Goal: Information Seeking & Learning: Learn about a topic

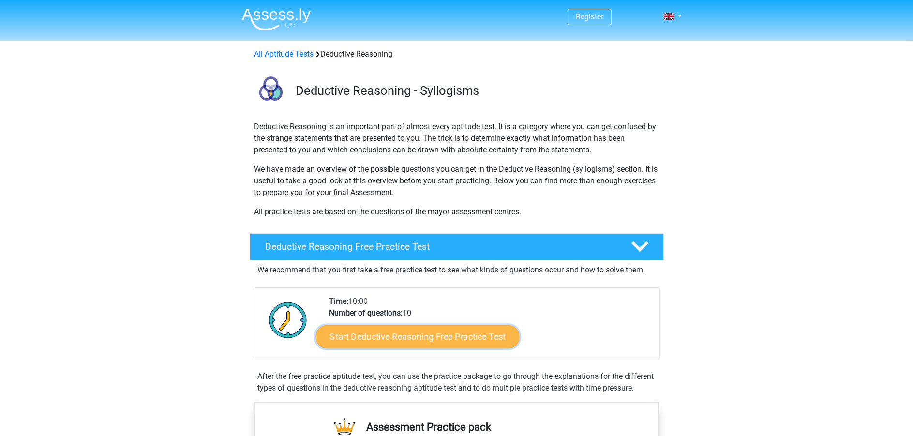
click at [466, 333] on link "Start Deductive Reasoning Free Practice Test" at bounding box center [418, 336] width 204 height 23
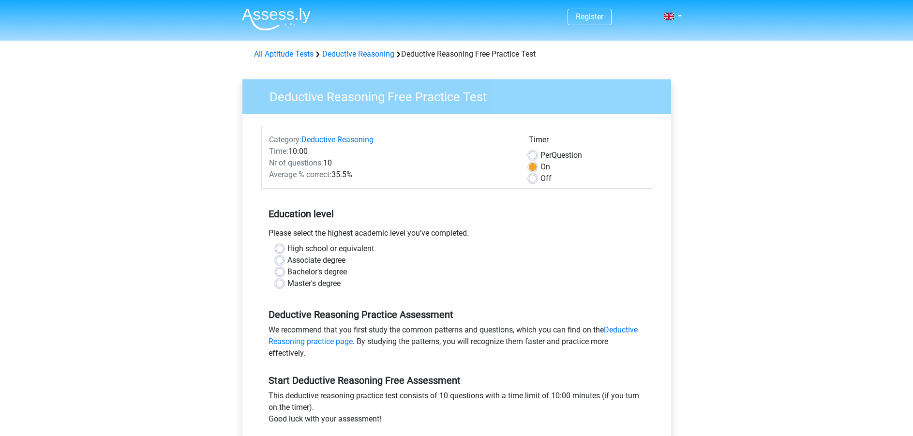
click at [287, 272] on label "Bachelor's degree" at bounding box center [317, 272] width 60 height 12
click at [280, 272] on input "Bachelor's degree" at bounding box center [280, 271] width 8 height 10
radio input "true"
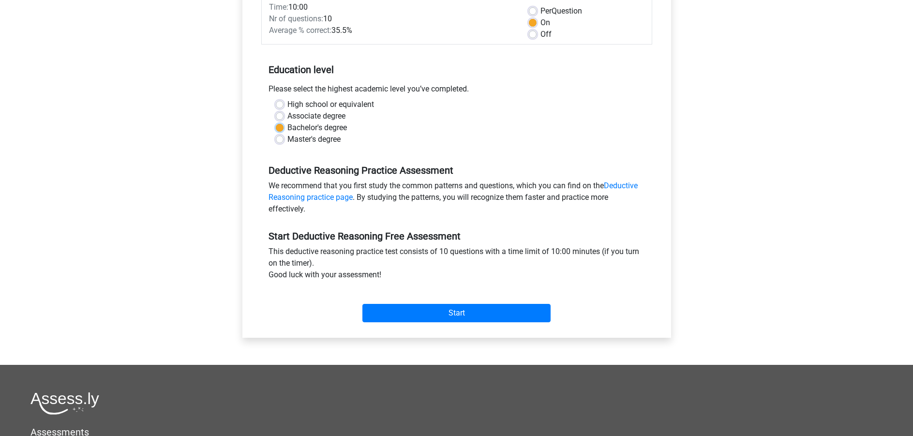
scroll to position [145, 0]
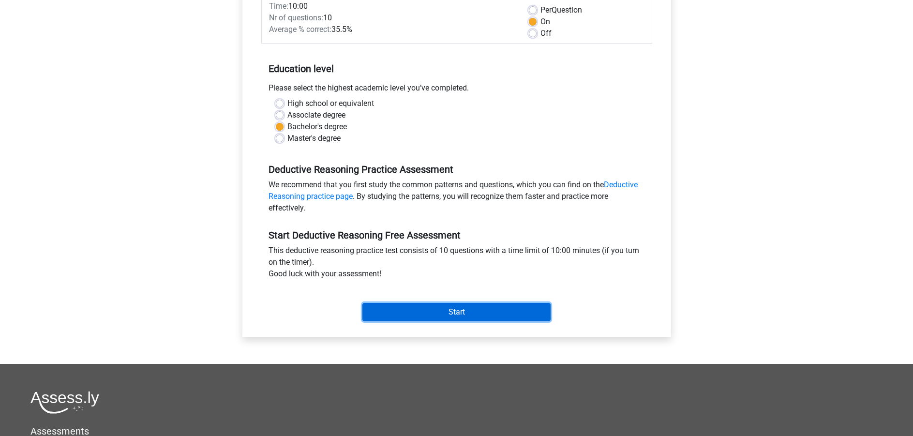
click at [504, 317] on input "Start" at bounding box center [456, 312] width 188 height 18
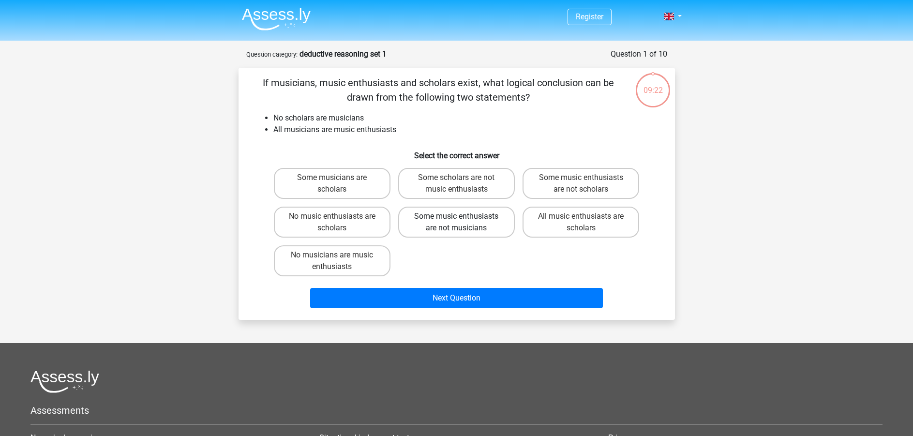
click at [482, 223] on label "Some music enthusiasts are not musicians" at bounding box center [456, 222] width 117 height 31
click at [463, 223] on input "Some music enthusiasts are not musicians" at bounding box center [459, 219] width 6 height 6
radio input "true"
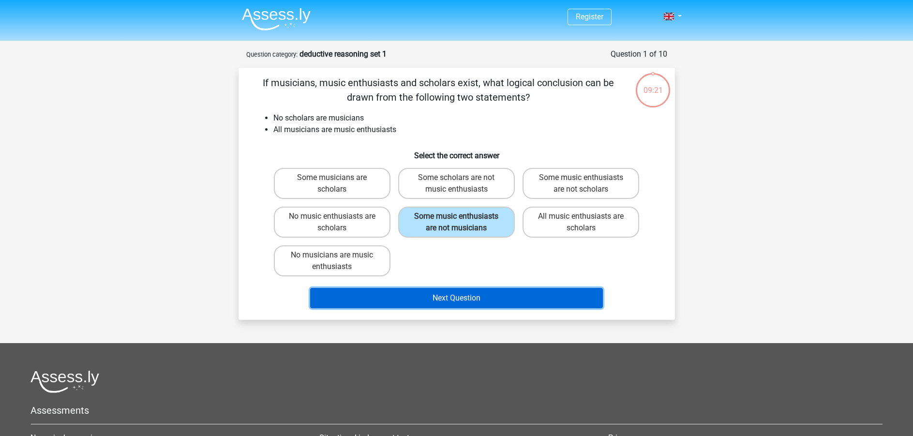
click at [489, 305] on button "Next Question" at bounding box center [456, 298] width 293 height 20
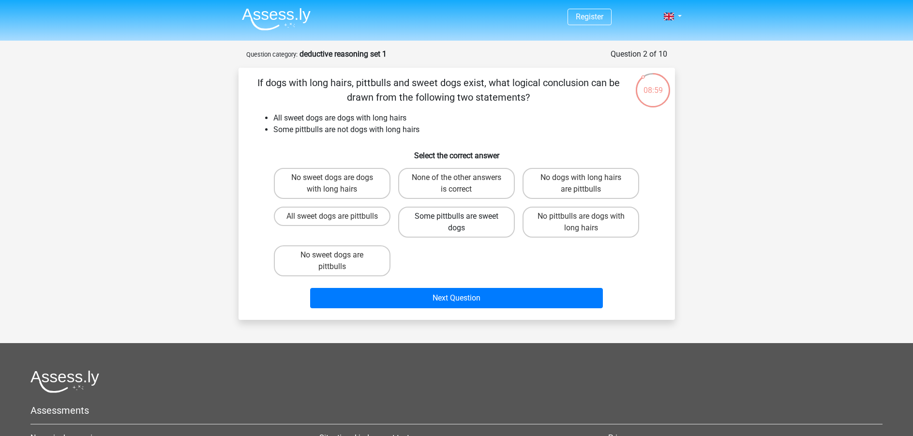
click at [468, 223] on label "Some pittbulls are sweet dogs" at bounding box center [456, 222] width 117 height 31
click at [463, 223] on input "Some pittbulls are sweet dogs" at bounding box center [459, 219] width 6 height 6
radio input "true"
click at [483, 309] on div "Next Question" at bounding box center [457, 300] width 374 height 24
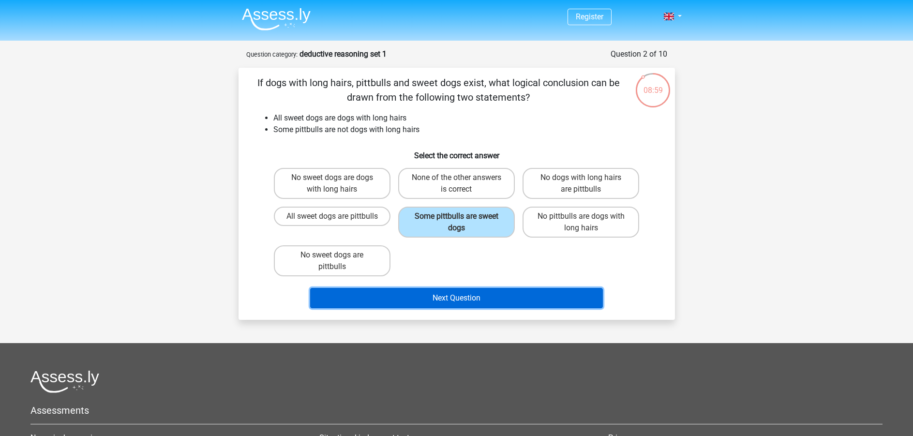
click at [488, 299] on button "Next Question" at bounding box center [456, 298] width 293 height 20
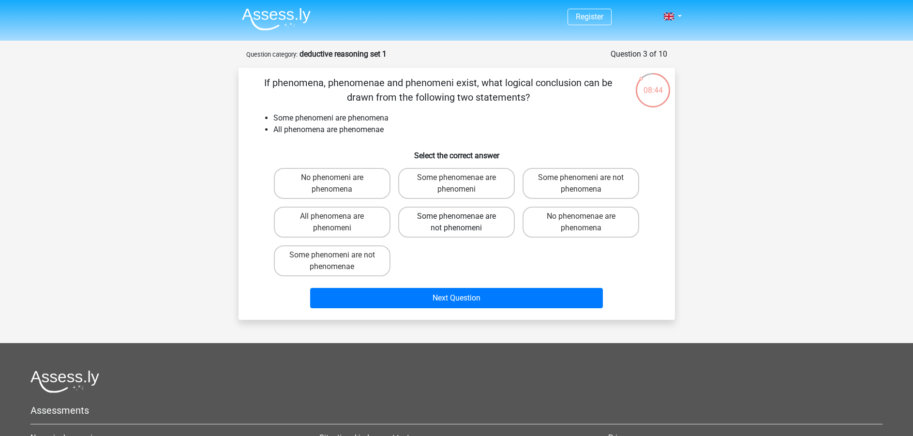
click at [489, 229] on label "Some phenomenae are not phenomeni" at bounding box center [456, 222] width 117 height 31
click at [463, 223] on input "Some phenomenae are not phenomeni" at bounding box center [459, 219] width 6 height 6
radio input "true"
click at [493, 278] on div "No phenomeni are phenomena Some phenomenae are phenomeni Some phenomeni are not…" at bounding box center [457, 222] width 374 height 116
click at [492, 285] on div "Next Question" at bounding box center [457, 296] width 406 height 32
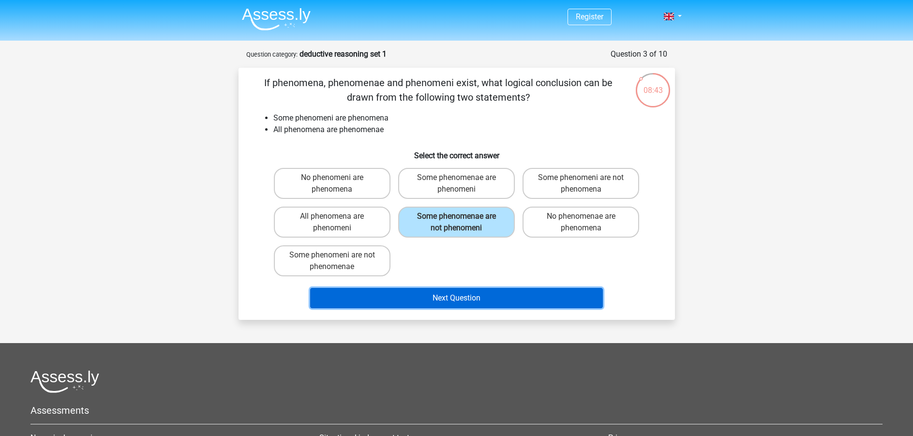
click at [457, 290] on button "Next Question" at bounding box center [456, 298] width 293 height 20
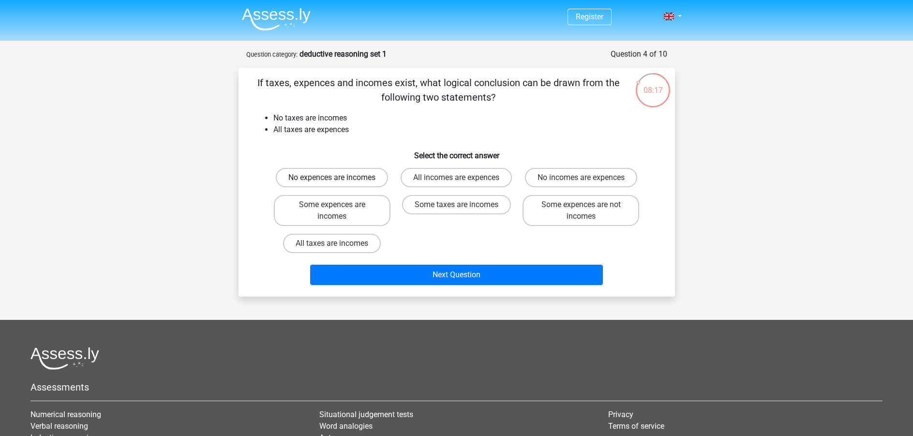
click at [373, 186] on label "No expences are incomes" at bounding box center [332, 177] width 112 height 19
click at [338, 184] on input "No expences are incomes" at bounding box center [335, 181] width 6 height 6
radio input "true"
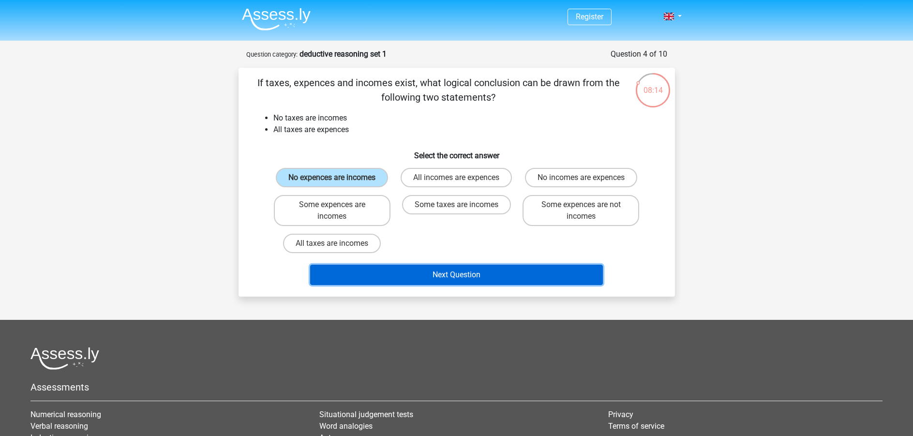
click at [461, 268] on button "Next Question" at bounding box center [456, 275] width 293 height 20
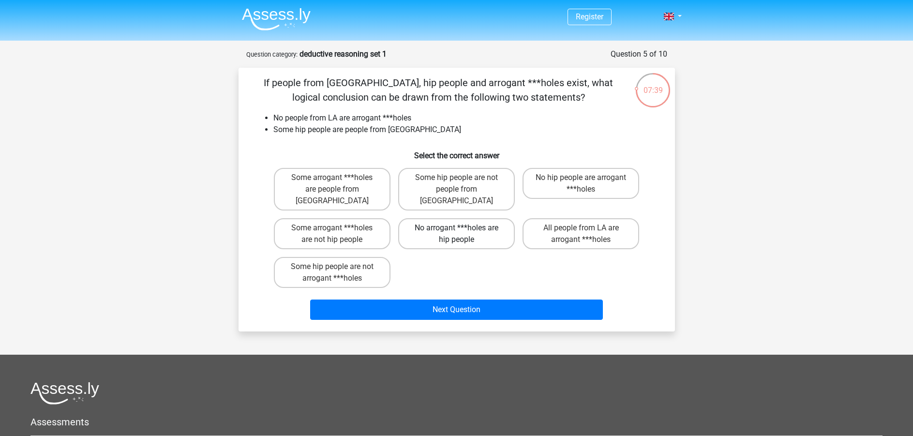
click at [455, 235] on label "No arrogant ***holes are hip people" at bounding box center [456, 233] width 117 height 31
click at [456, 234] on input "No arrogant ***holes are hip people" at bounding box center [459, 231] width 6 height 6
radio input "true"
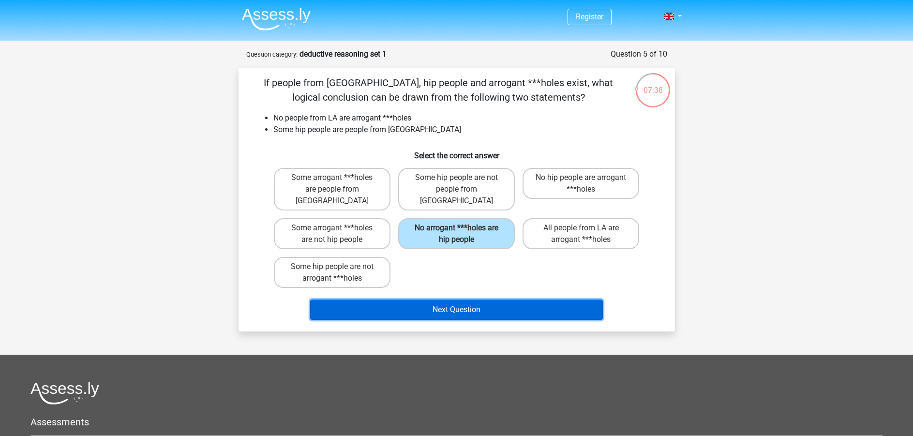
click at [491, 300] on button "Next Question" at bounding box center [456, 310] width 293 height 20
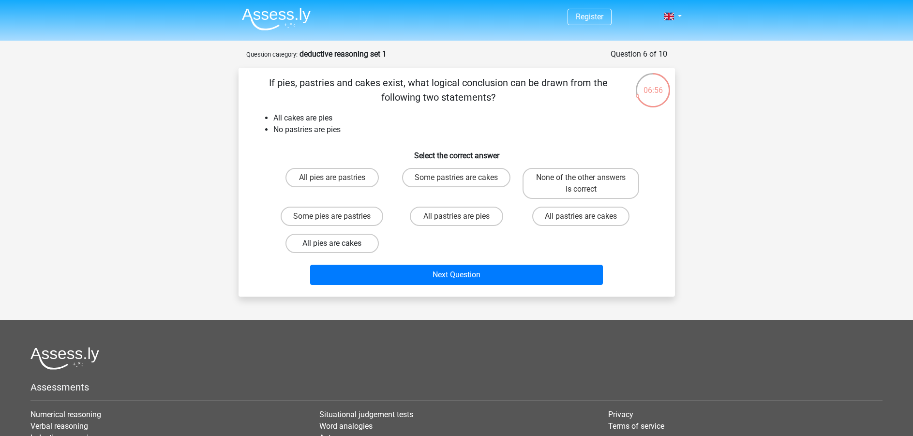
click at [350, 251] on label "All pies are cakes" at bounding box center [332, 243] width 93 height 19
click at [338, 250] on input "All pies are cakes" at bounding box center [335, 246] width 6 height 6
radio input "true"
click at [601, 170] on label "None of the other answers is correct" at bounding box center [581, 183] width 117 height 31
click at [588, 178] on input "None of the other answers is correct" at bounding box center [584, 181] width 6 height 6
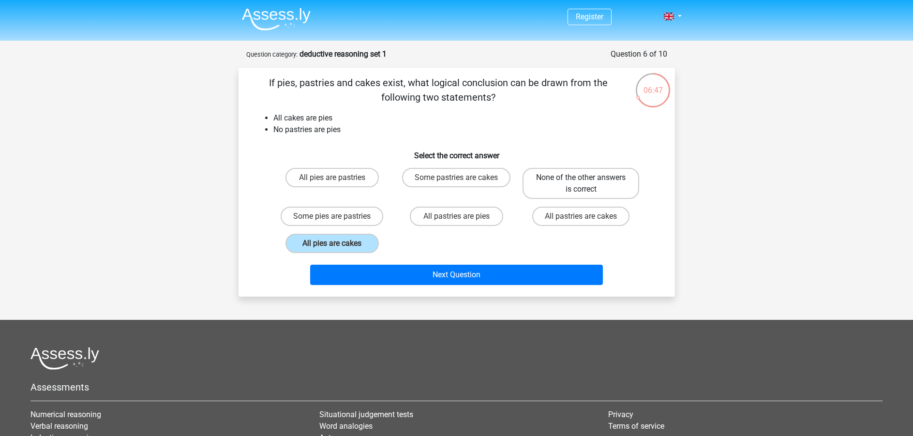
radio input "true"
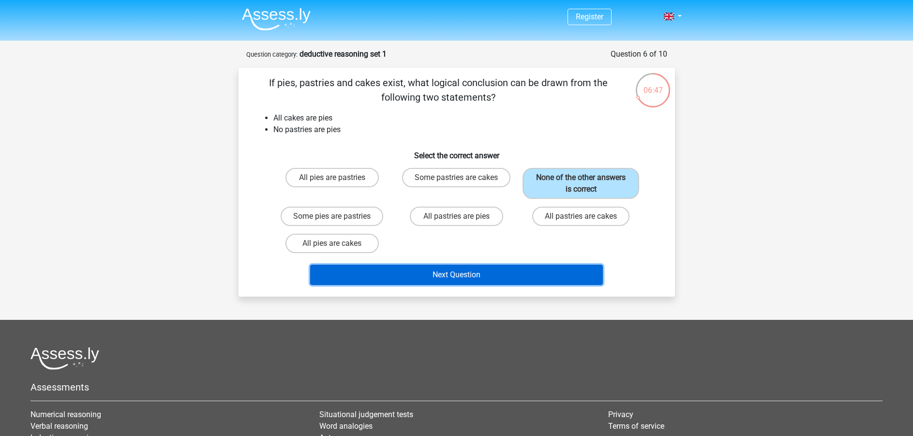
click at [559, 265] on button "Next Question" at bounding box center [456, 275] width 293 height 20
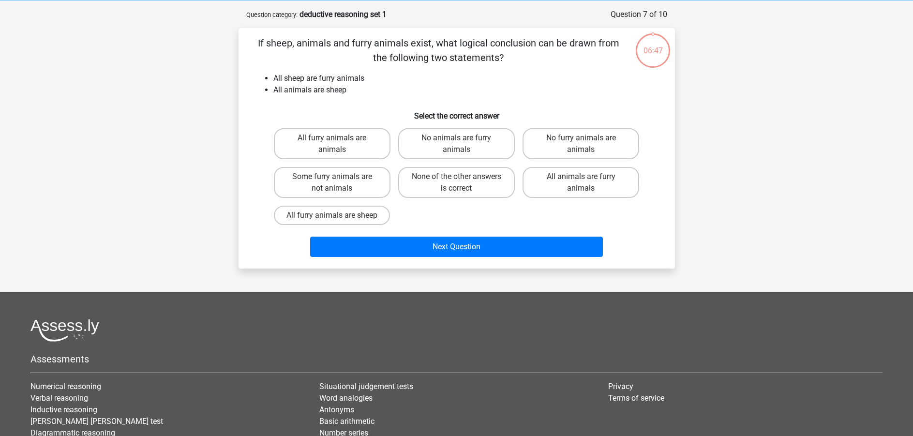
scroll to position [48, 0]
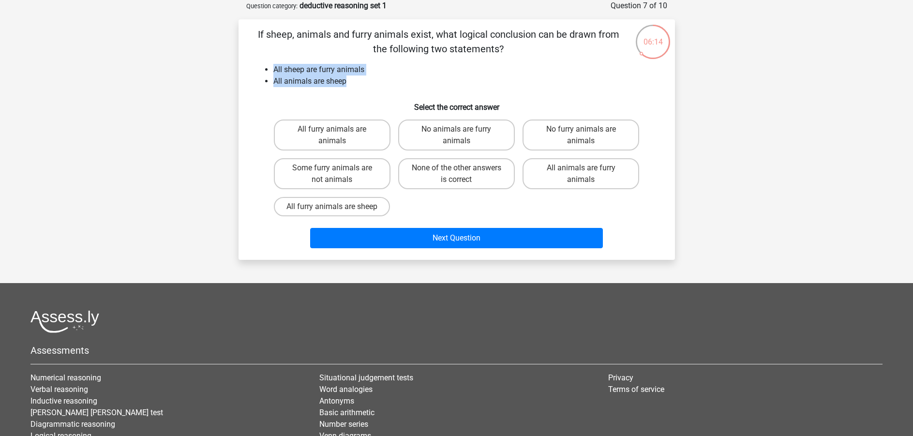
drag, startPoint x: 322, startPoint y: 82, endPoint x: 355, endPoint y: 86, distance: 33.1
click at [355, 86] on ul "All sheep are furry animals All animals are sheep" at bounding box center [457, 75] width 406 height 23
click at [239, 123] on div "If sheep, animals and furry animals exist, what logical conclusion can be drawn…" at bounding box center [457, 139] width 437 height 241
click at [346, 205] on label "All furry animals are sheep" at bounding box center [332, 206] width 116 height 19
click at [338, 207] on input "All furry animals are sheep" at bounding box center [335, 210] width 6 height 6
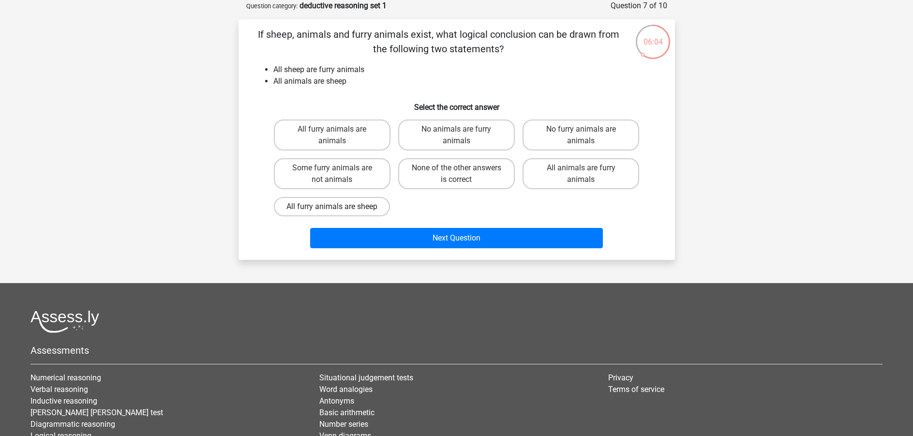
radio input "true"
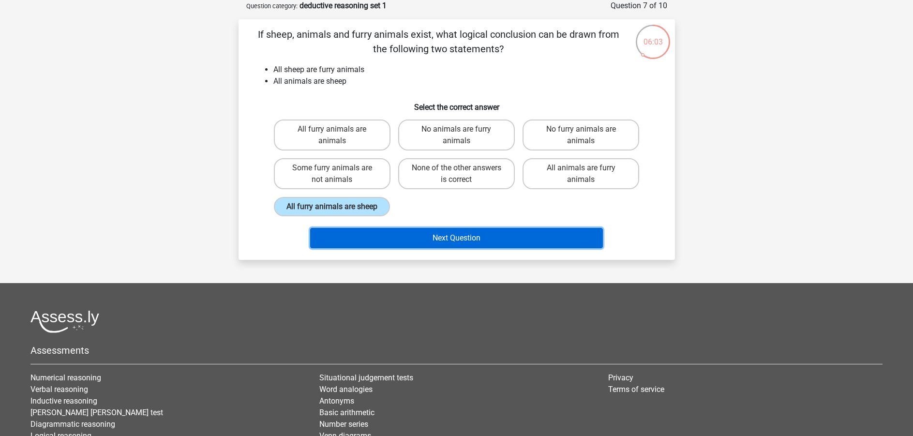
click at [444, 240] on button "Next Question" at bounding box center [456, 238] width 293 height 20
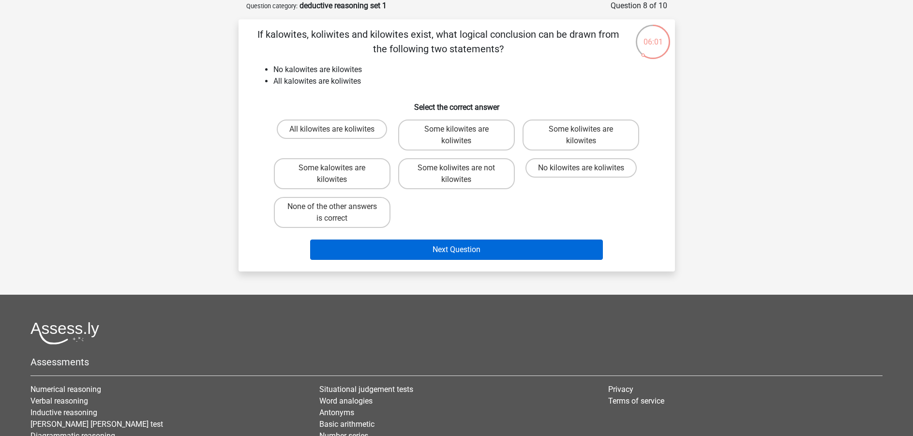
drag, startPoint x: 341, startPoint y: 216, endPoint x: 378, endPoint y: 252, distance: 51.7
click at [345, 218] on label "None of the other answers is correct" at bounding box center [332, 212] width 117 height 31
click at [338, 213] on input "None of the other answers is correct" at bounding box center [335, 210] width 6 height 6
radio input "true"
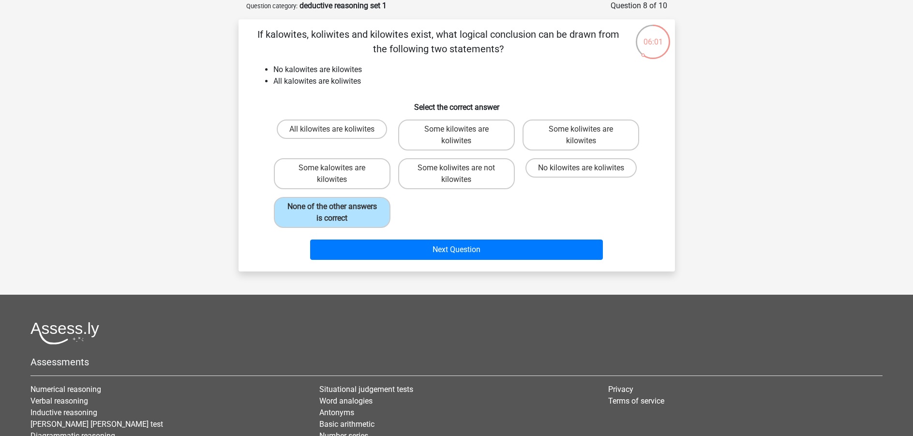
click at [380, 264] on div "If kalowites, koliwites and kilowites exist, what logical conclusion can be dra…" at bounding box center [457, 145] width 437 height 252
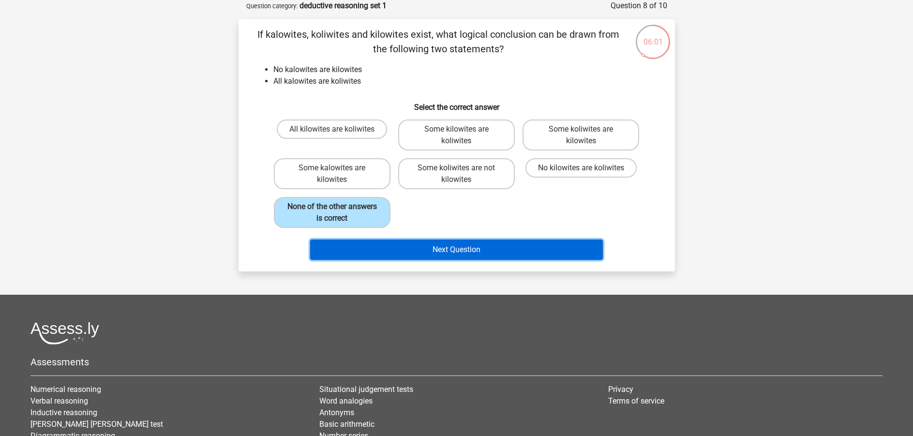
click at [381, 246] on button "Next Question" at bounding box center [456, 250] width 293 height 20
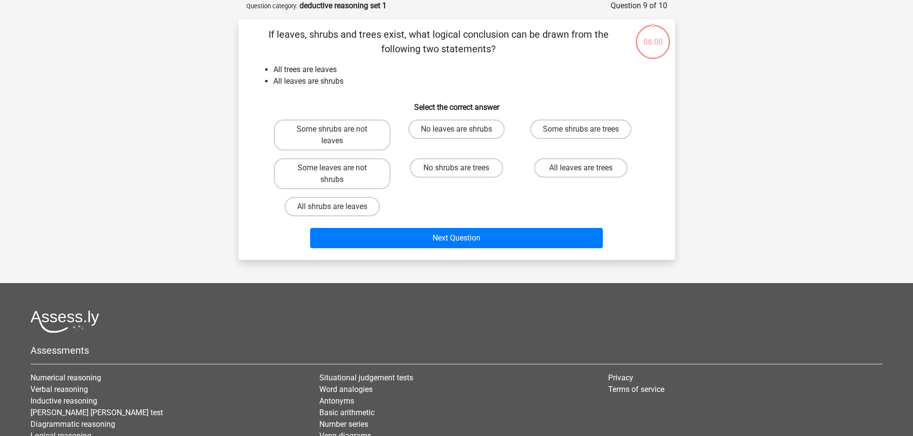
drag, startPoint x: 363, startPoint y: 237, endPoint x: 333, endPoint y: 212, distance: 39.2
click at [324, 202] on label "All shrubs are leaves" at bounding box center [332, 206] width 95 height 19
click at [332, 207] on input "All shrubs are leaves" at bounding box center [335, 210] width 6 height 6
radio input "true"
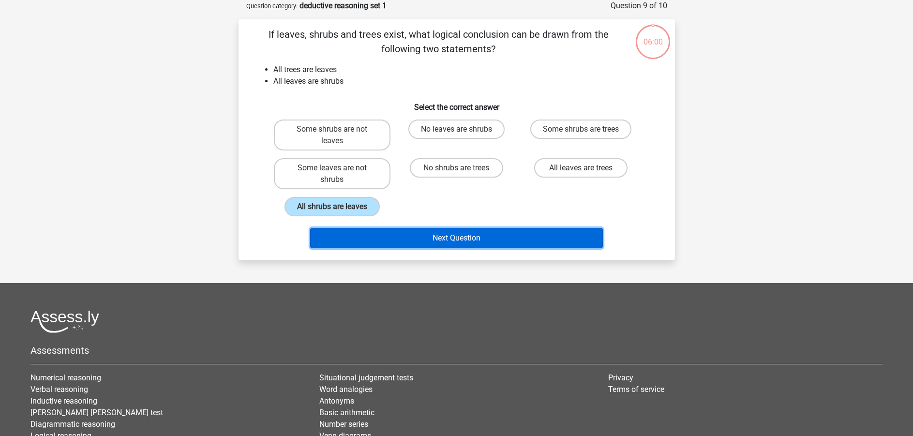
click at [361, 232] on button "Next Question" at bounding box center [456, 238] width 293 height 20
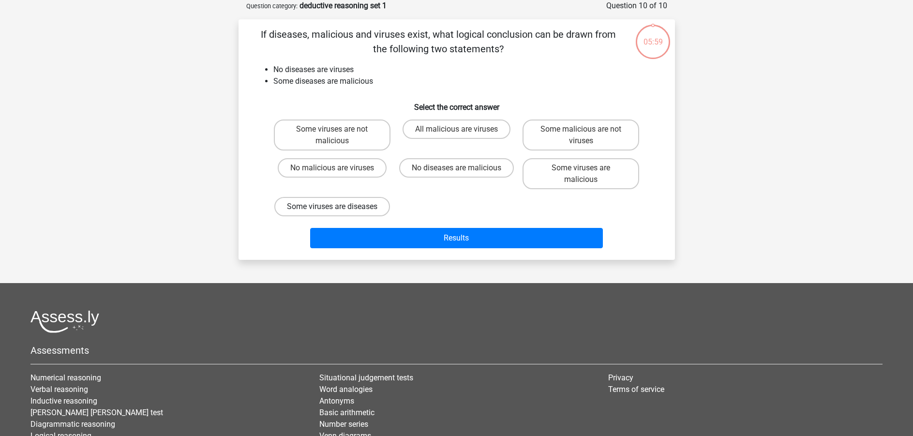
drag, startPoint x: 353, startPoint y: 226, endPoint x: 341, endPoint y: 212, distance: 18.2
click at [338, 199] on div "Some viruses are diseases" at bounding box center [332, 206] width 124 height 27
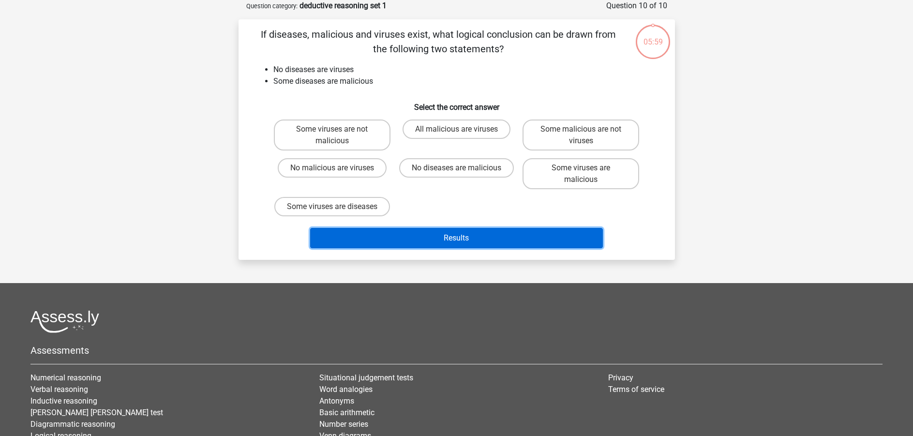
click at [358, 244] on button "Results" at bounding box center [456, 238] width 293 height 20
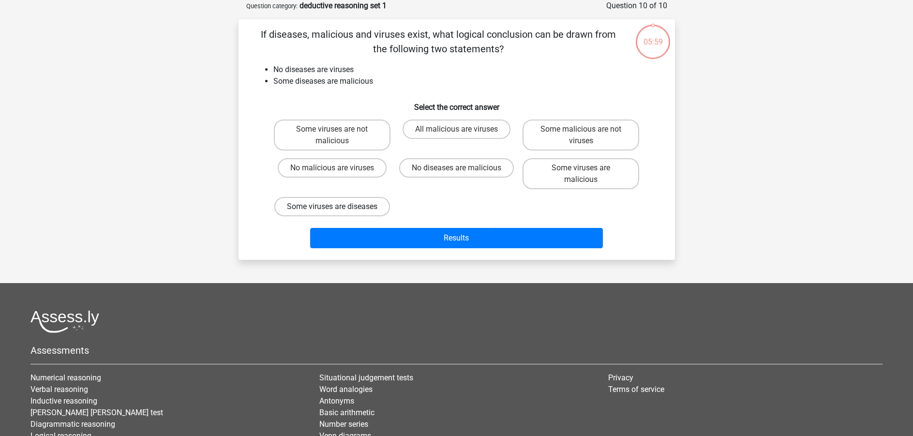
click at [339, 199] on label "Some viruses are diseases" at bounding box center [332, 206] width 116 height 19
click at [338, 207] on input "Some viruses are diseases" at bounding box center [335, 210] width 6 height 6
radio input "true"
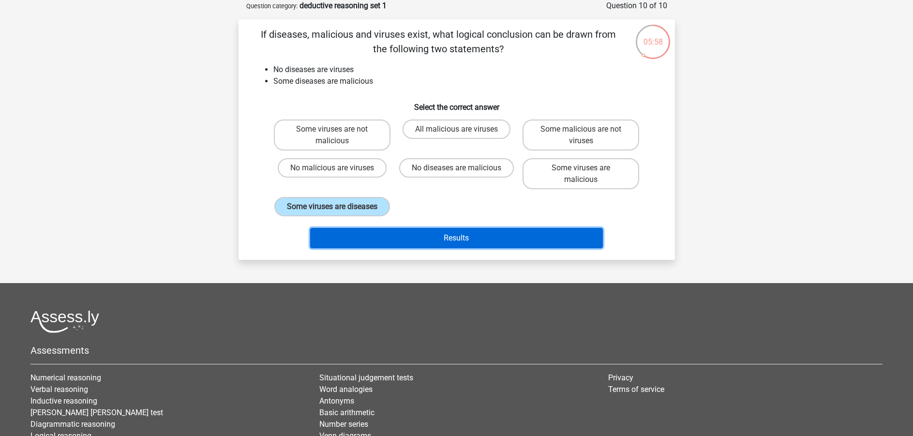
click at [351, 248] on button "Results" at bounding box center [456, 238] width 293 height 20
